Goal: Transaction & Acquisition: Obtain resource

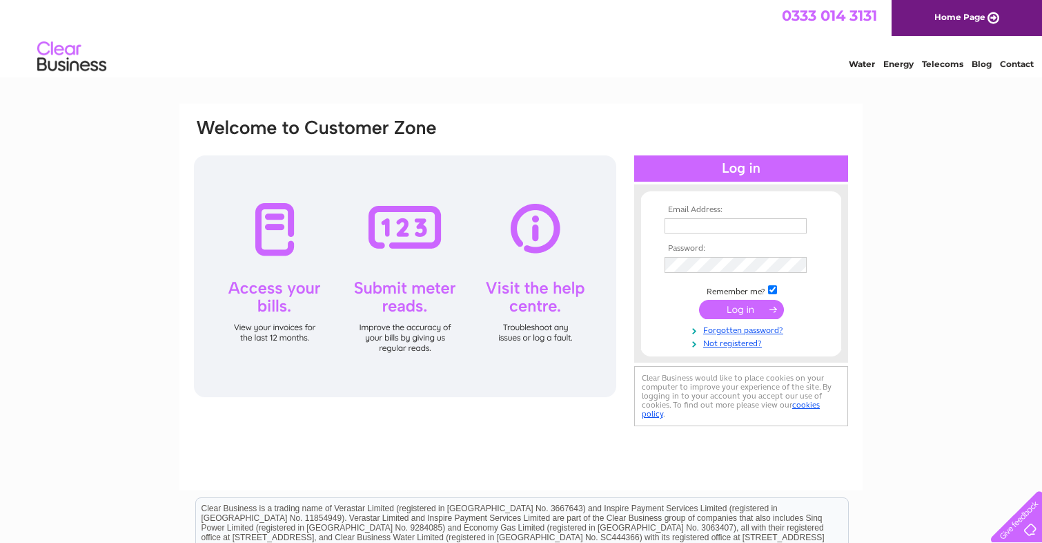
drag, startPoint x: 733, startPoint y: 235, endPoint x: 725, endPoint y: 220, distance: 17.0
click at [733, 235] on td at bounding box center [741, 226] width 160 height 22
type input "sally@sykes.capital"
click at [741, 309] on input "submit" at bounding box center [741, 310] width 85 height 19
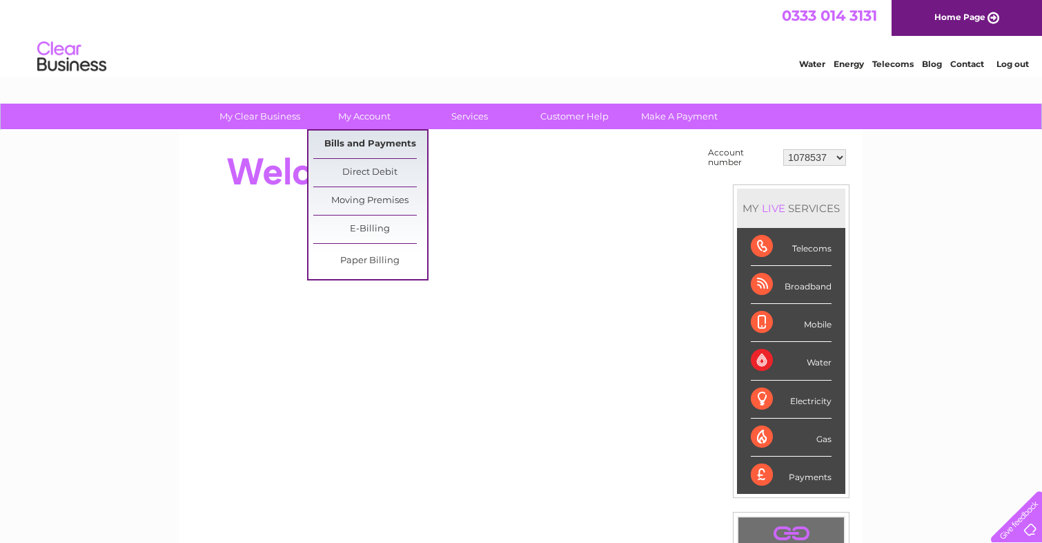
click at [367, 143] on link "Bills and Payments" at bounding box center [370, 144] width 114 height 28
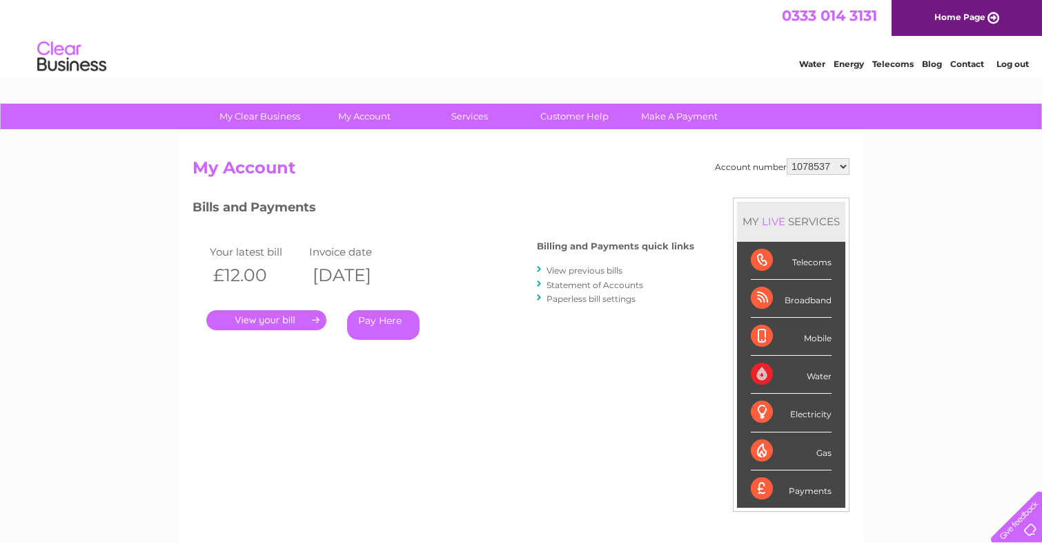
click at [298, 313] on link "." at bounding box center [266, 320] width 120 height 20
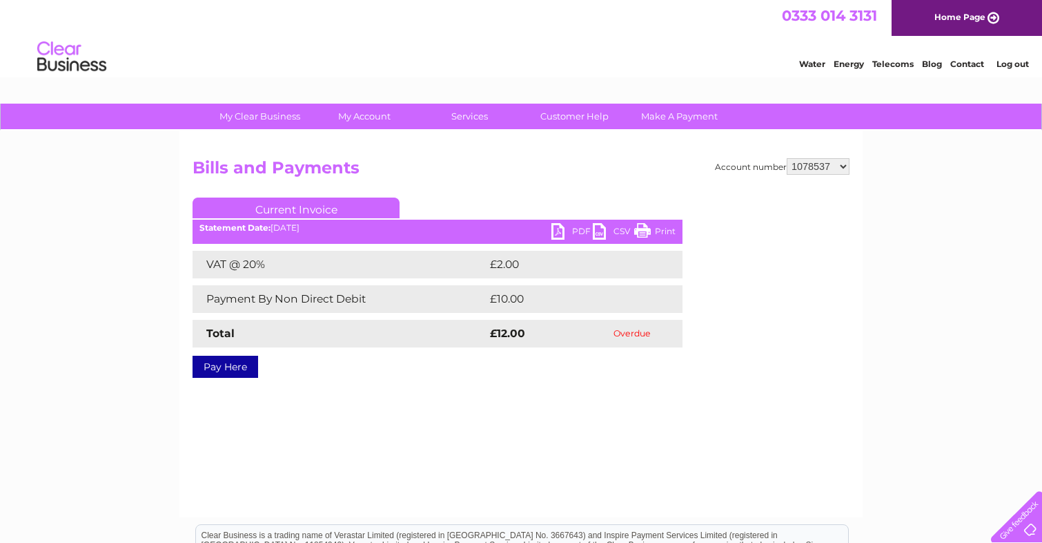
select select "1083275"
select select "1085948"
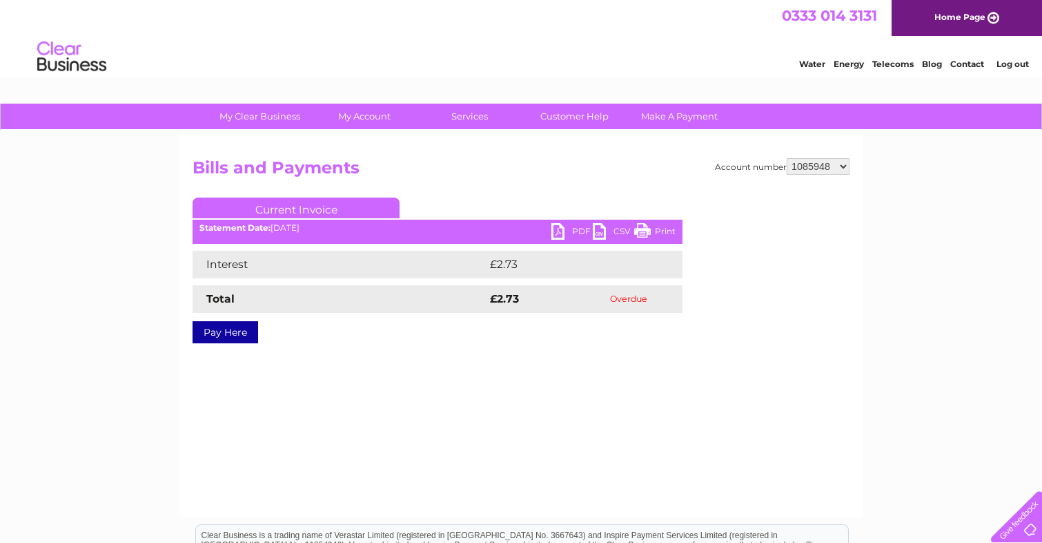
select select "1086008"
click at [814, 153] on div "Account number 1078537 1083275 1085948 1086008 1089454 1089460 1093705 1101144 …" at bounding box center [520, 323] width 683 height 387
select select "1089454"
click at [813, 189] on div "Account number 1078537 1083275 1085948 1086008 1089454 1089460 1093705 1101144 …" at bounding box center [521, 261] width 657 height 206
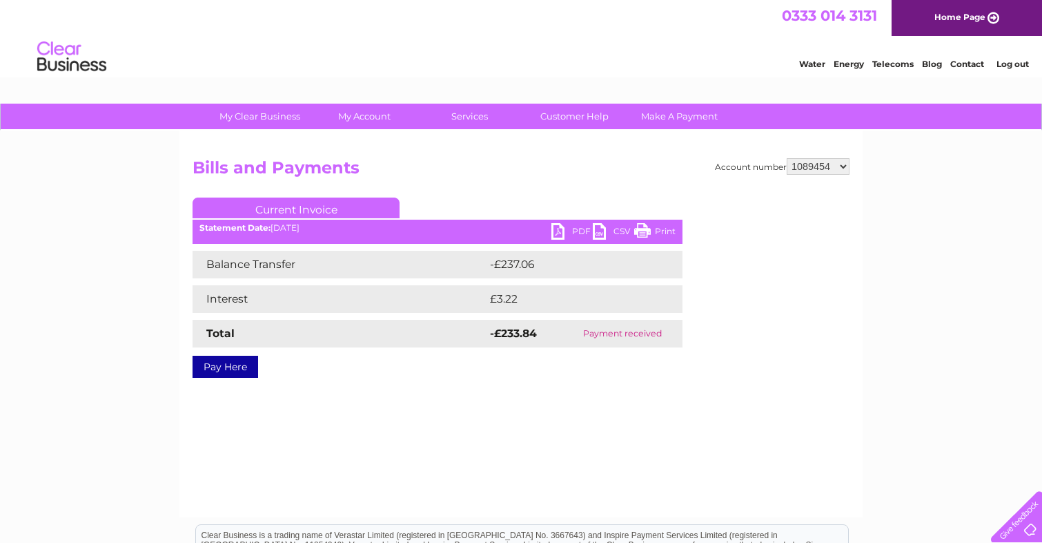
select select "1089460"
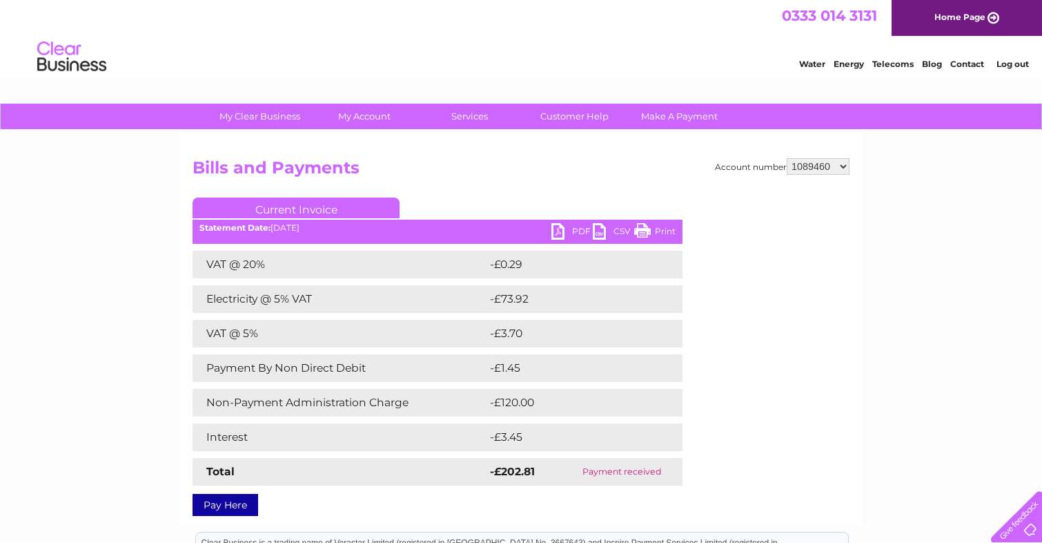
select select "1093705"
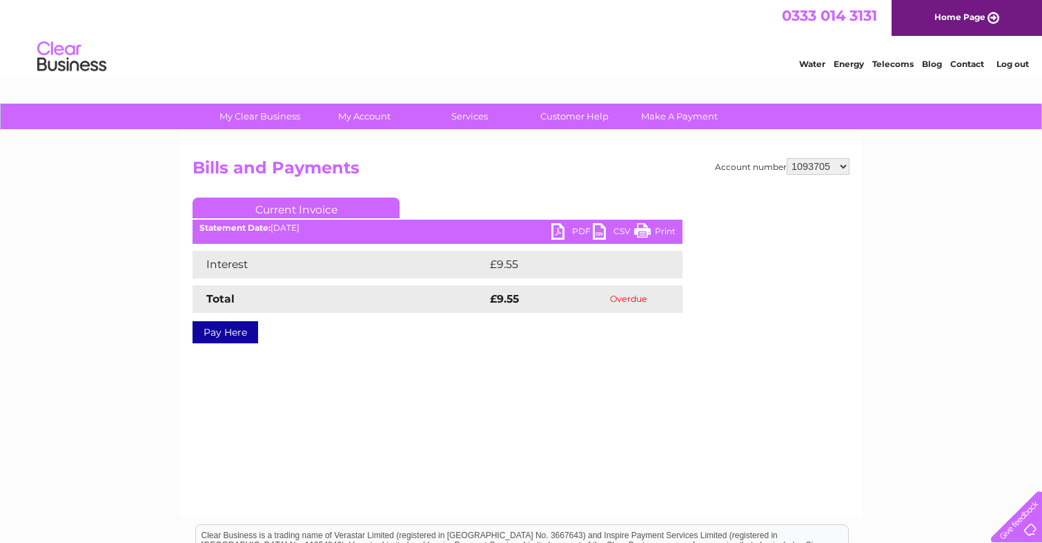
select select "1101144"
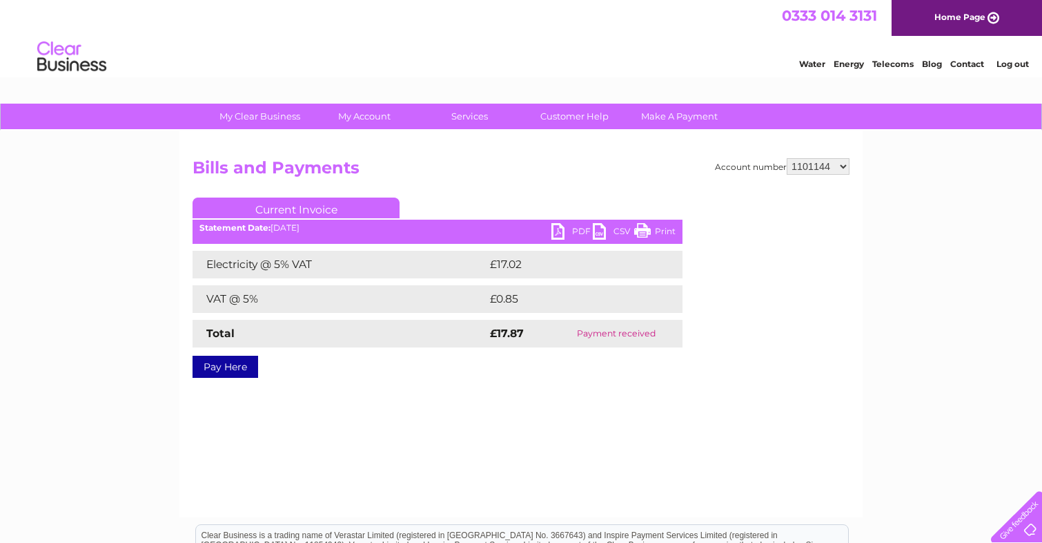
select select "1107879"
drag, startPoint x: 814, startPoint y: 153, endPoint x: 816, endPoint y: 164, distance: 11.2
click at [814, 153] on div "Account number 1078537 1083275 1085948 1086008 1089454 1089460 1093705 1101144 …" at bounding box center [520, 323] width 683 height 387
select select "30270420"
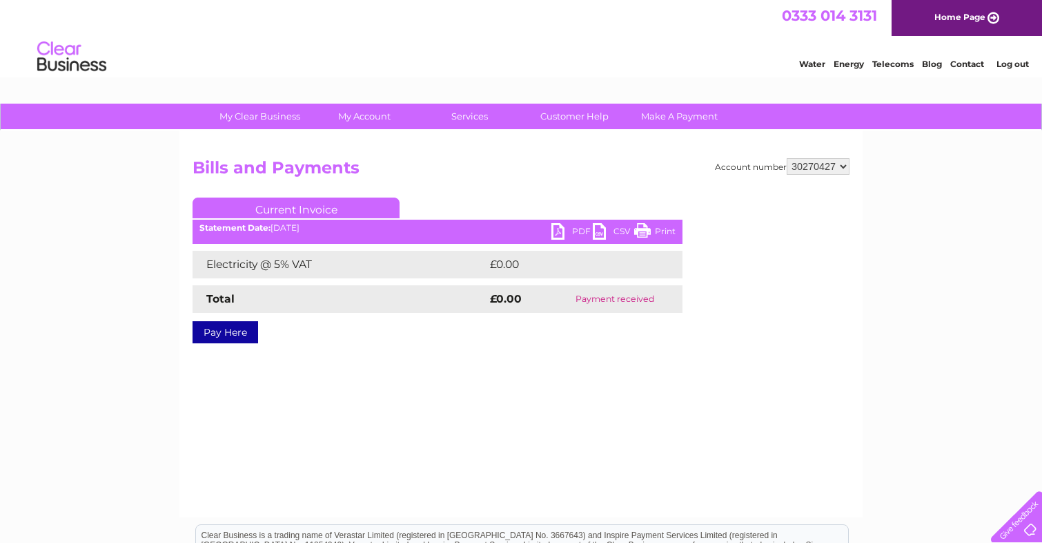
click at [755, 123] on div "My Clear Business Login Details My Details My Preferences Link Account My Accou…" at bounding box center [521, 117] width 1042 height 27
drag, startPoint x: 826, startPoint y: 142, endPoint x: 863, endPoint y: 159, distance: 40.8
click at [828, 143] on div "Account number 1078537 1083275 1085948 1086008 1089454 1089460 1093705 1101144 …" at bounding box center [520, 323] width 683 height 387
select select "30274393"
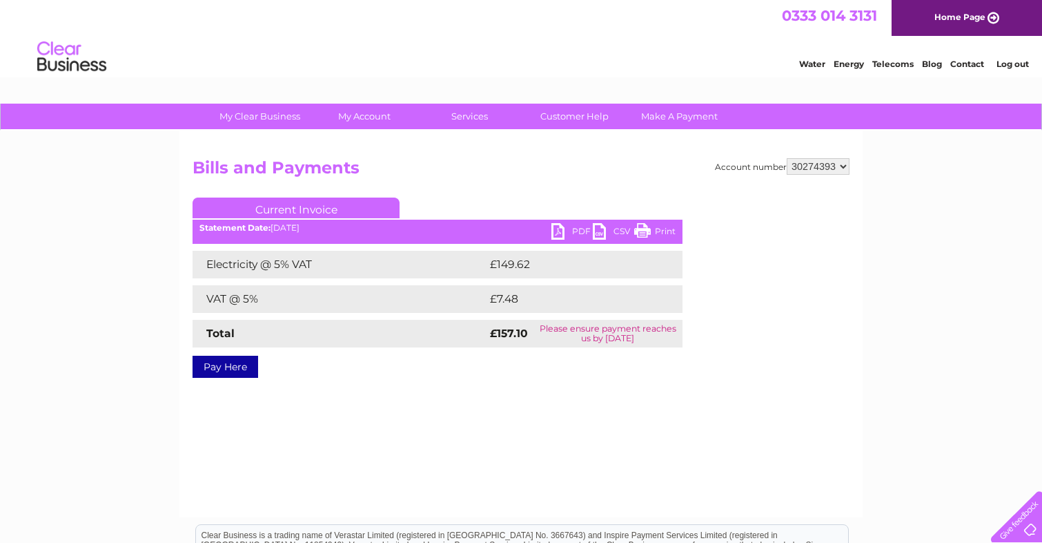
click at [564, 232] on link "PDF" at bounding box center [571, 233] width 41 height 20
select select "30275711"
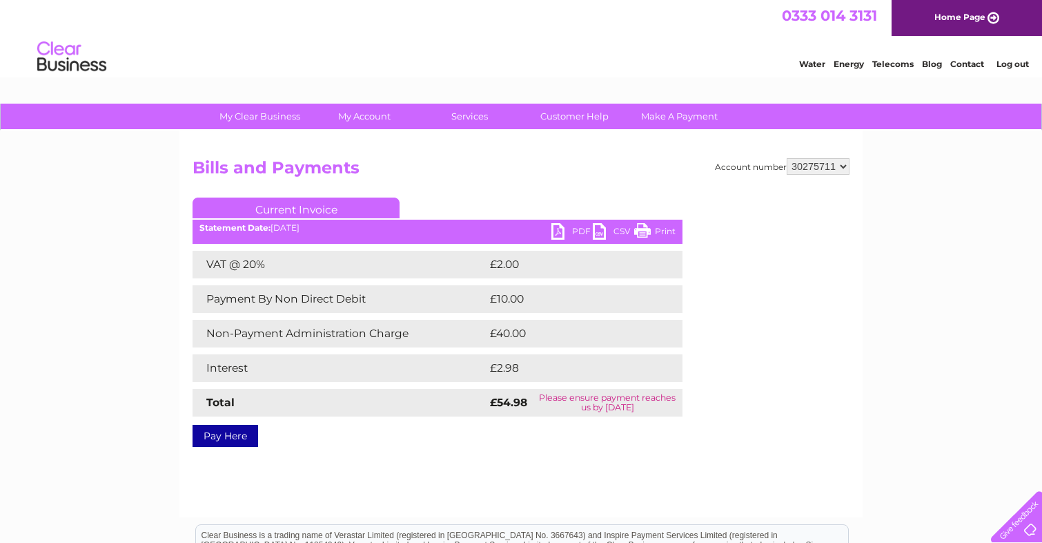
click at [565, 232] on link "PDF" at bounding box center [571, 233] width 41 height 20
